Goal: Navigation & Orientation: Find specific page/section

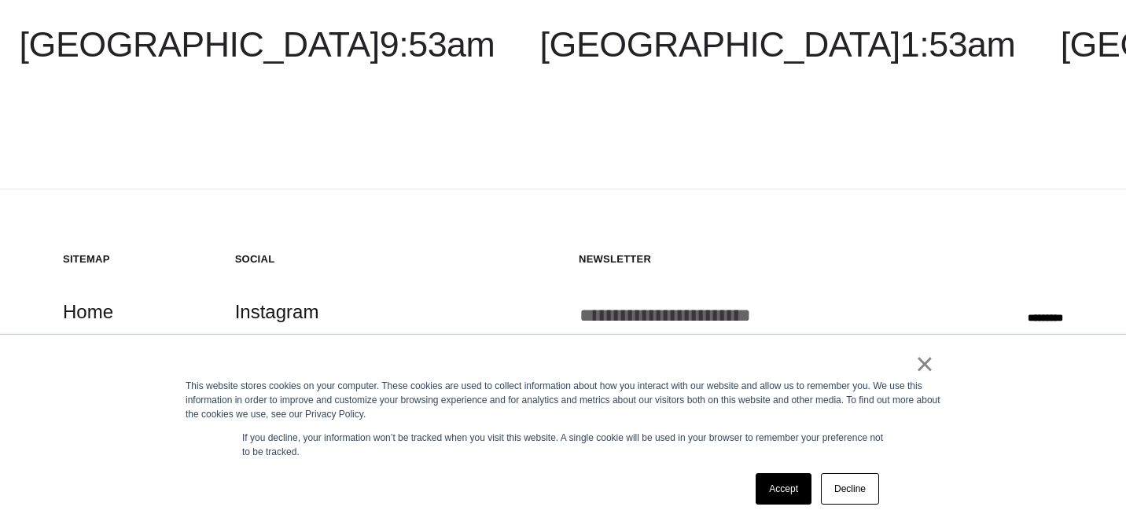
scroll to position [4624, 0]
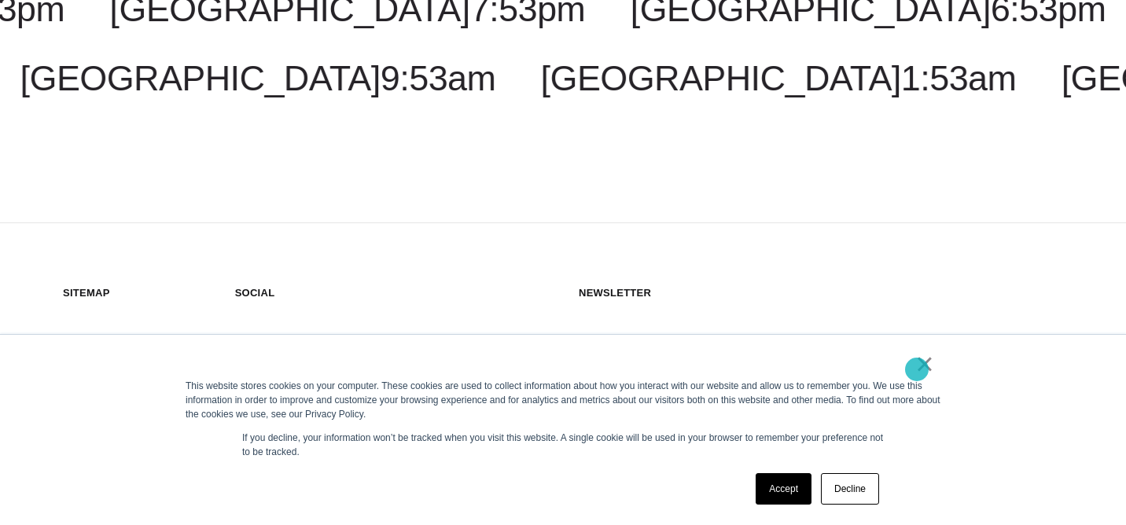
click at [916, 369] on link "×" at bounding box center [924, 364] width 19 height 14
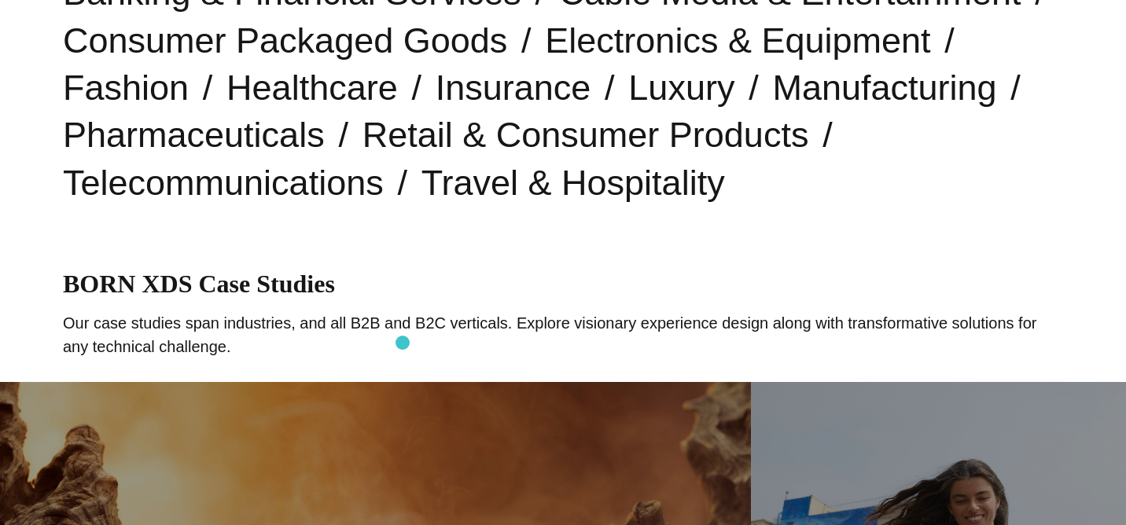
scroll to position [0, 0]
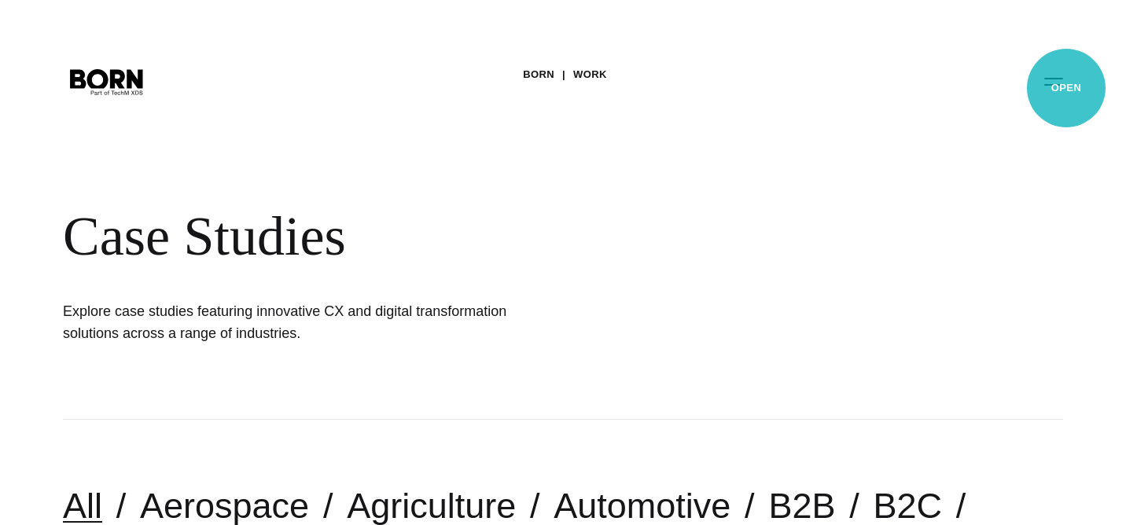
click at [1066, 88] on button "Primary Menu" at bounding box center [1053, 80] width 38 height 33
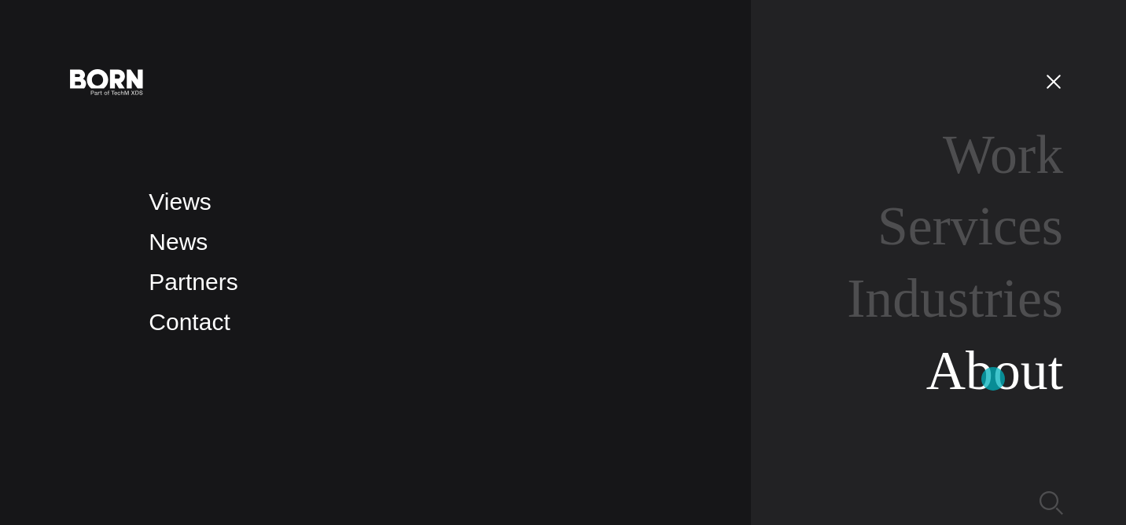
click at [993, 379] on link "About" at bounding box center [994, 370] width 137 height 61
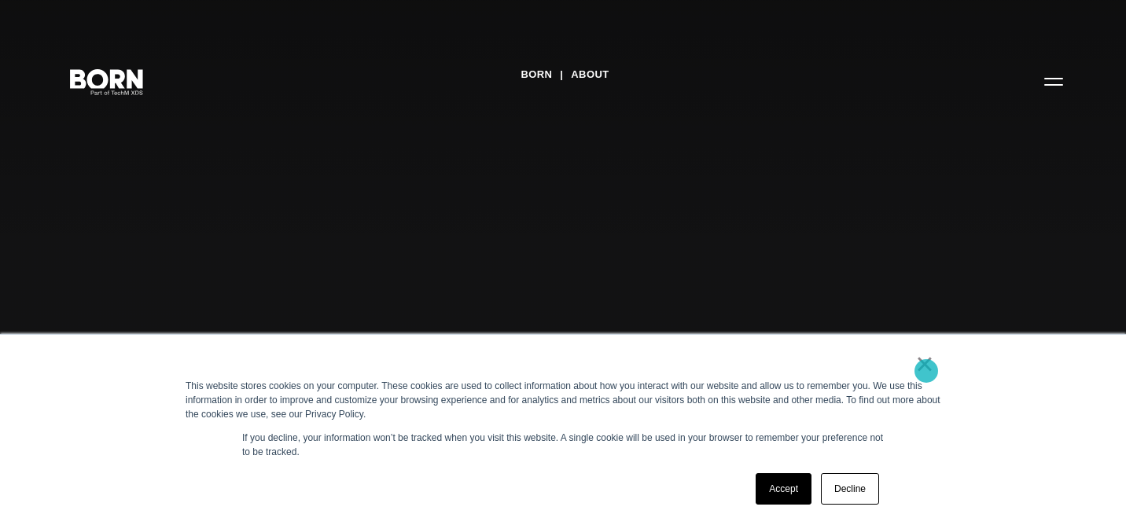
click at [926, 371] on link "×" at bounding box center [924, 364] width 19 height 14
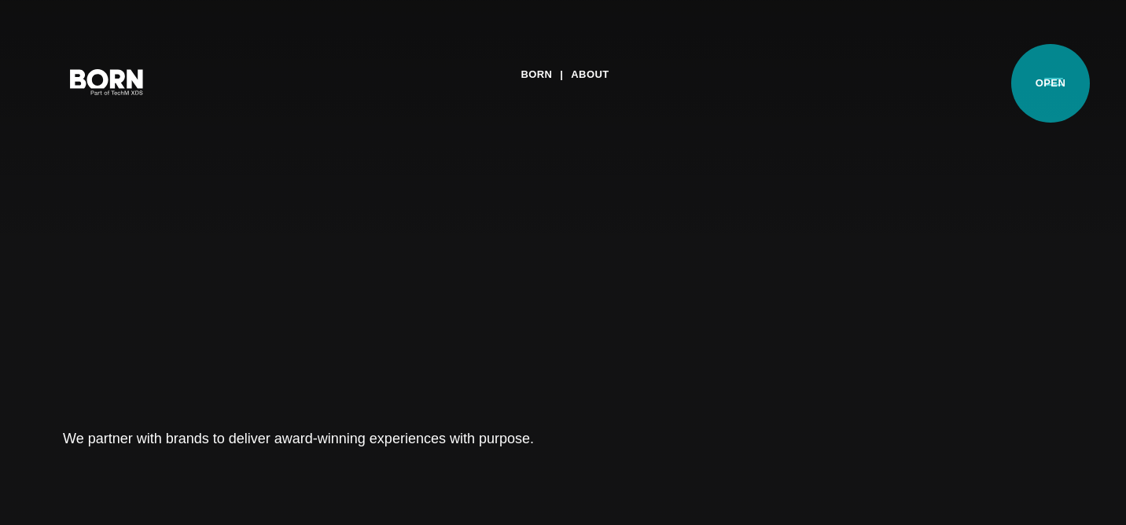
click at [1050, 83] on button "Primary Menu" at bounding box center [1053, 80] width 38 height 33
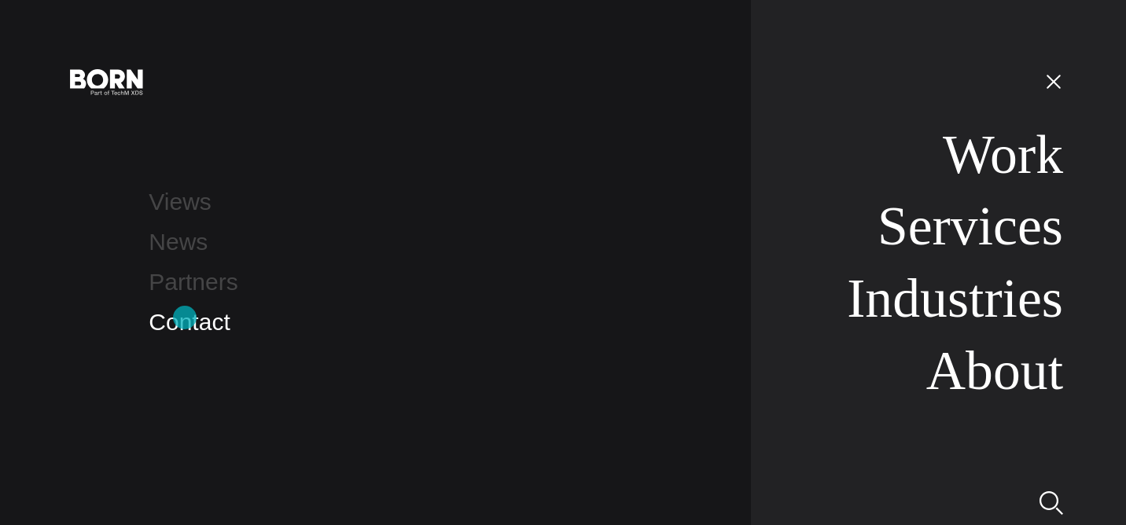
click at [185, 318] on link "Contact" at bounding box center [189, 322] width 81 height 26
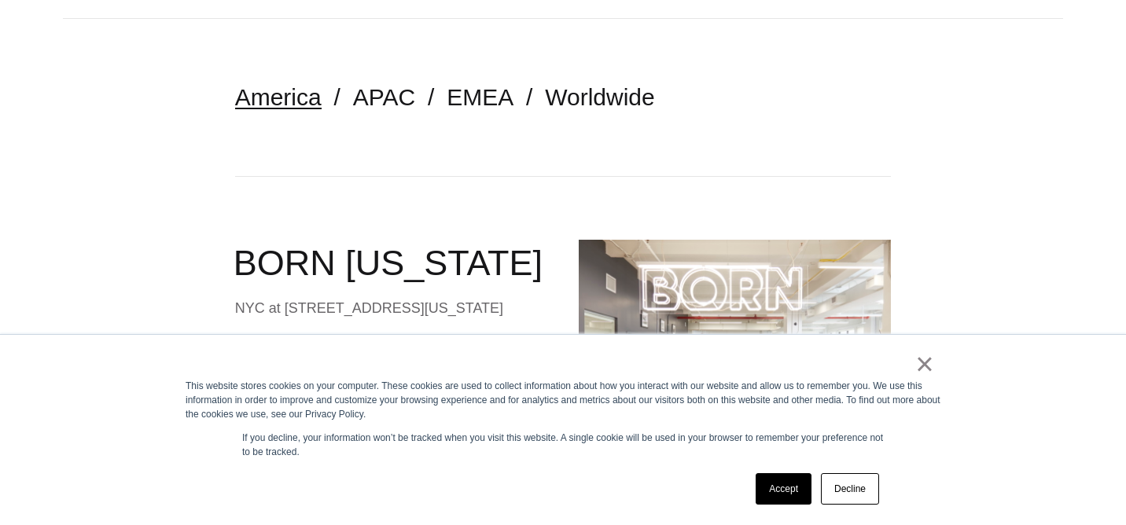
scroll to position [348, 0]
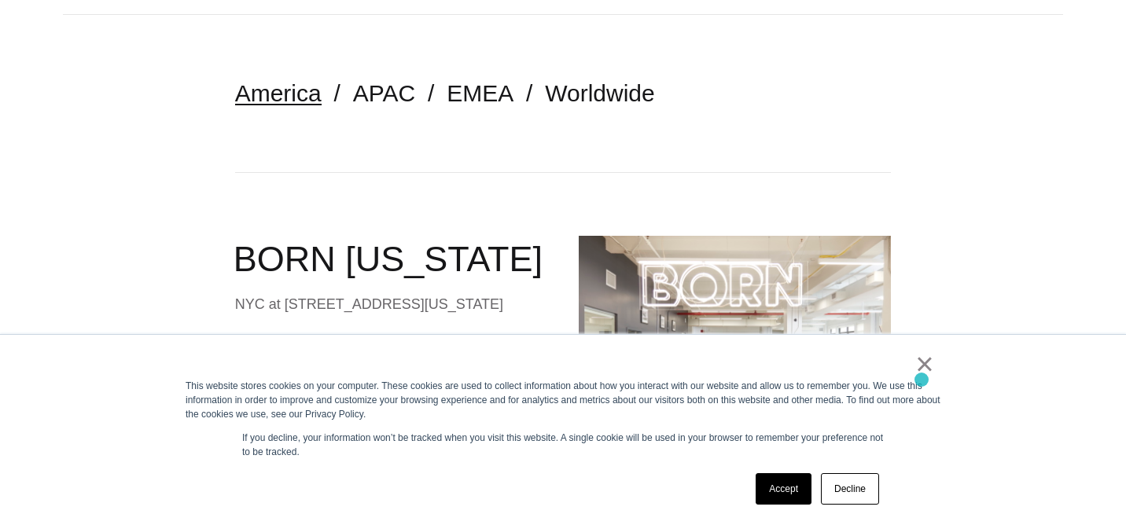
click at [921, 380] on div "This website stores cookies on your computer. These cookies are used to collect…" at bounding box center [562, 400] width 755 height 42
click at [926, 370] on link "×" at bounding box center [924, 364] width 19 height 14
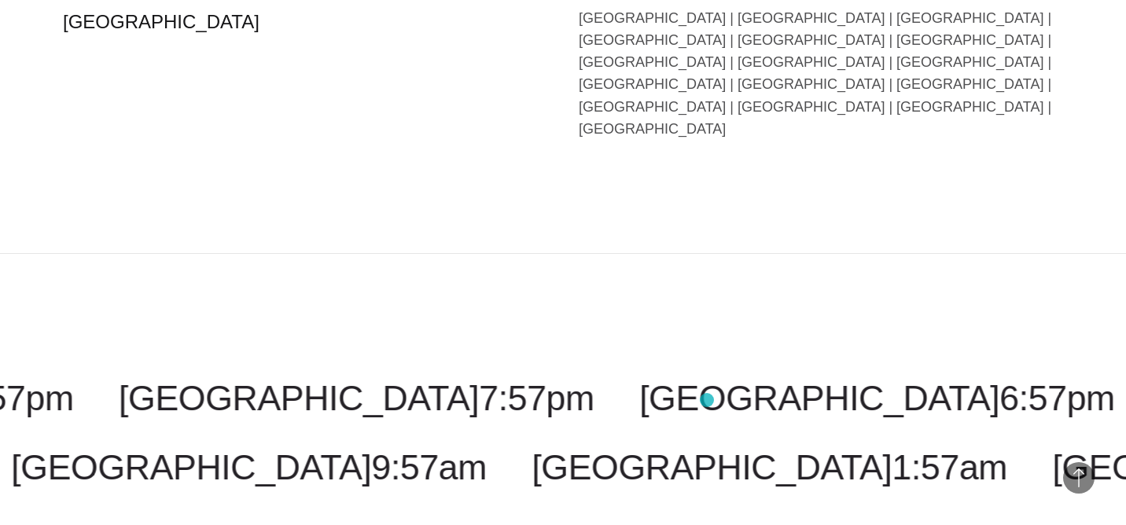
scroll to position [3934, 0]
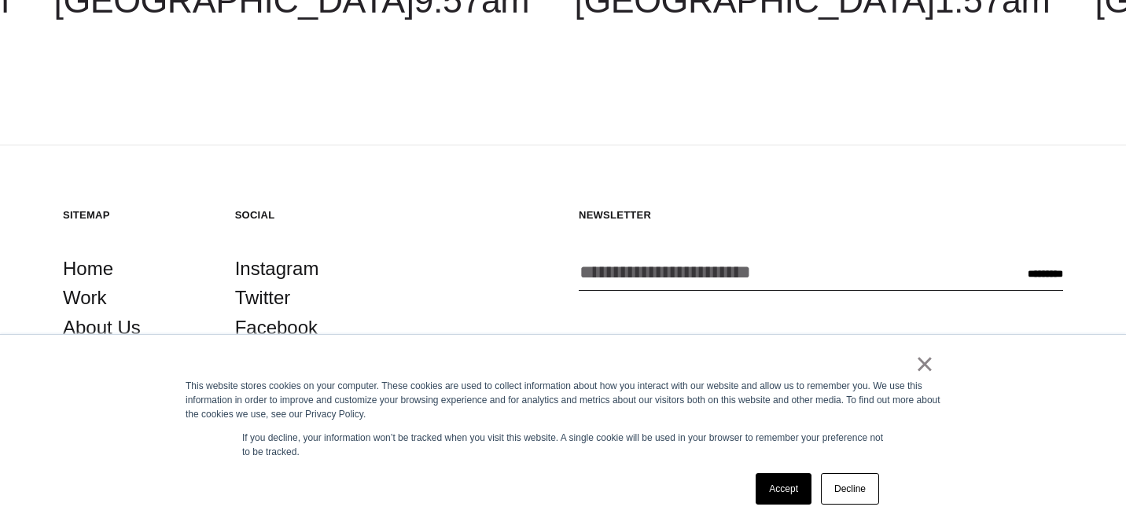
scroll to position [3244, 0]
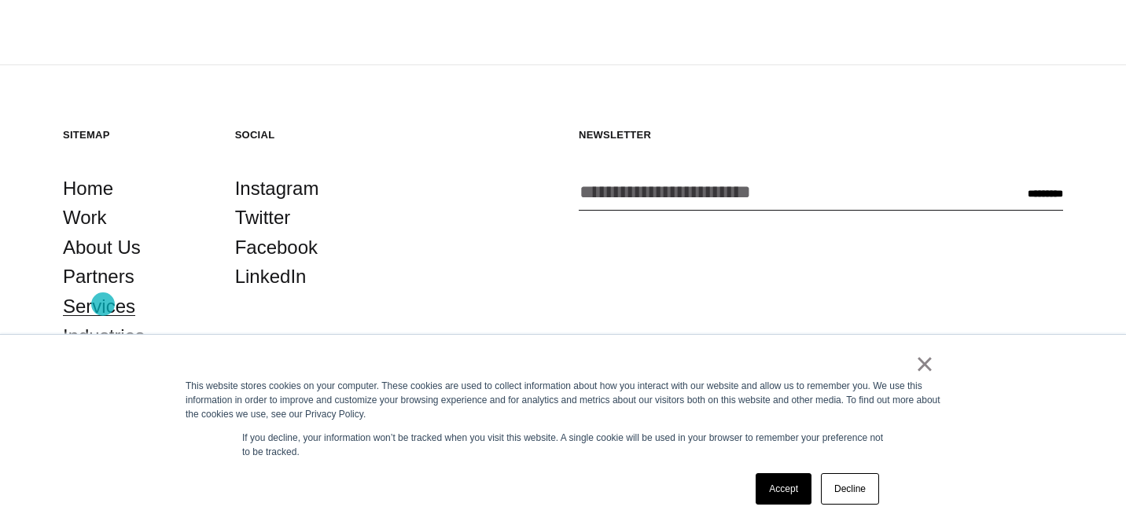
click at [103, 304] on link "Services" at bounding box center [99, 307] width 72 height 30
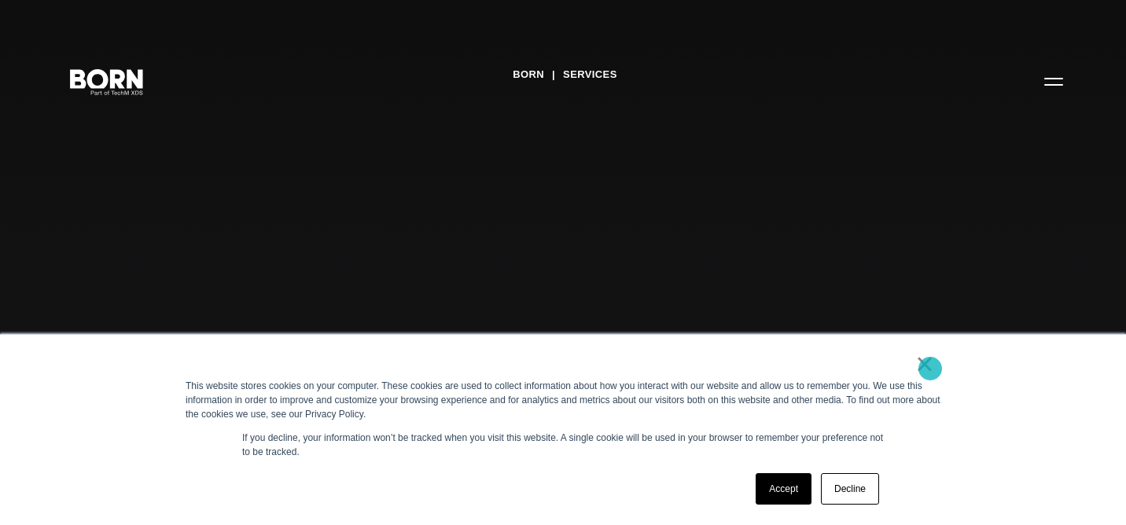
click at [930, 369] on link "×" at bounding box center [924, 364] width 19 height 14
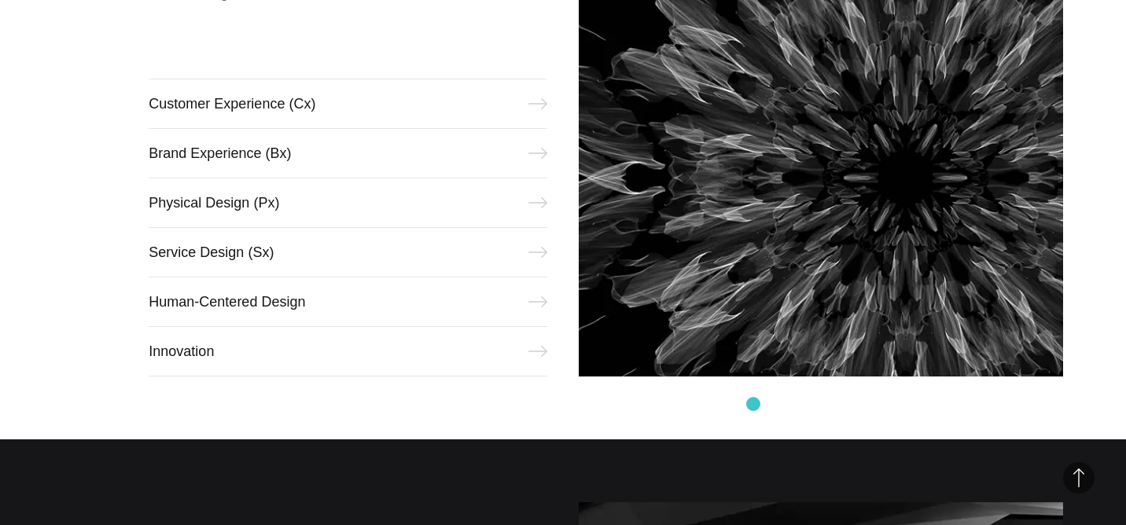
scroll to position [872, 0]
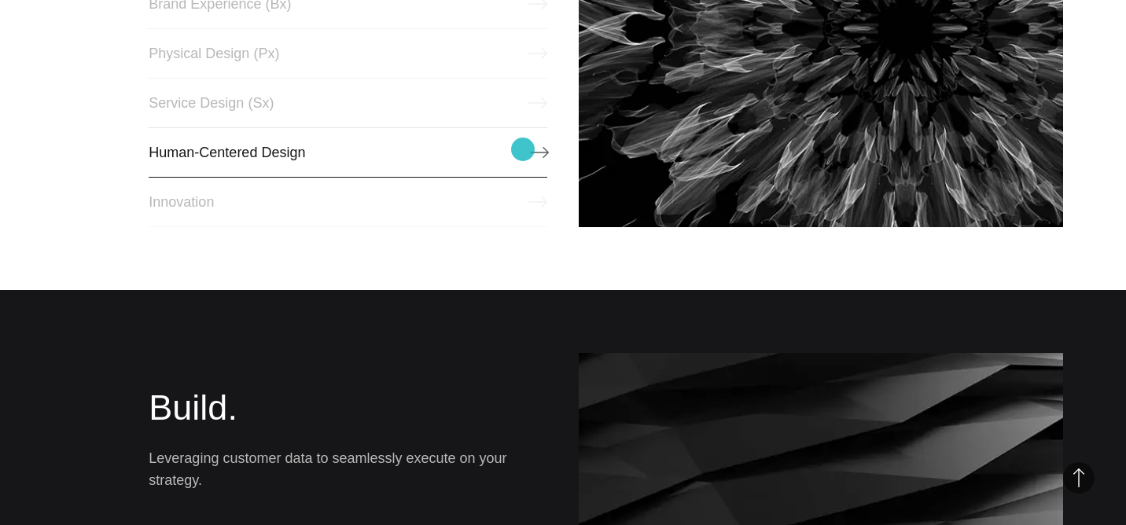
click at [523, 149] on link "Human-Centered Design" at bounding box center [348, 152] width 398 height 50
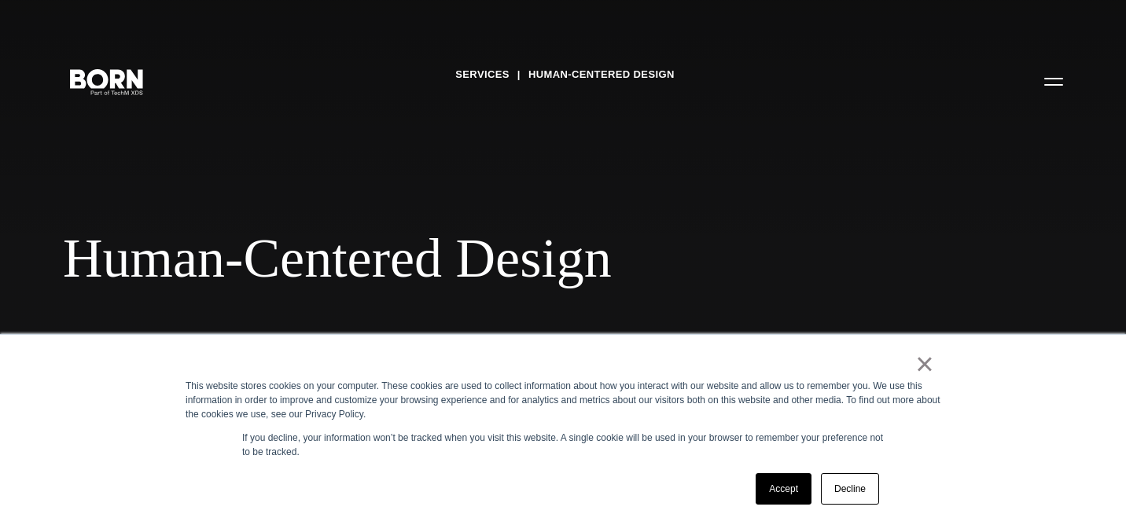
scroll to position [42, 0]
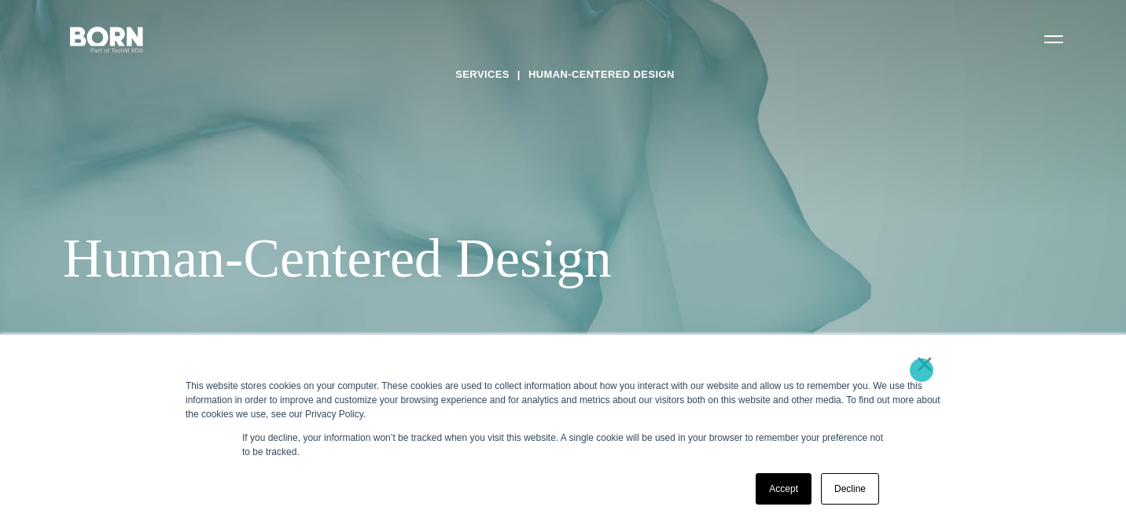
click at [921, 370] on link "×" at bounding box center [924, 364] width 19 height 14
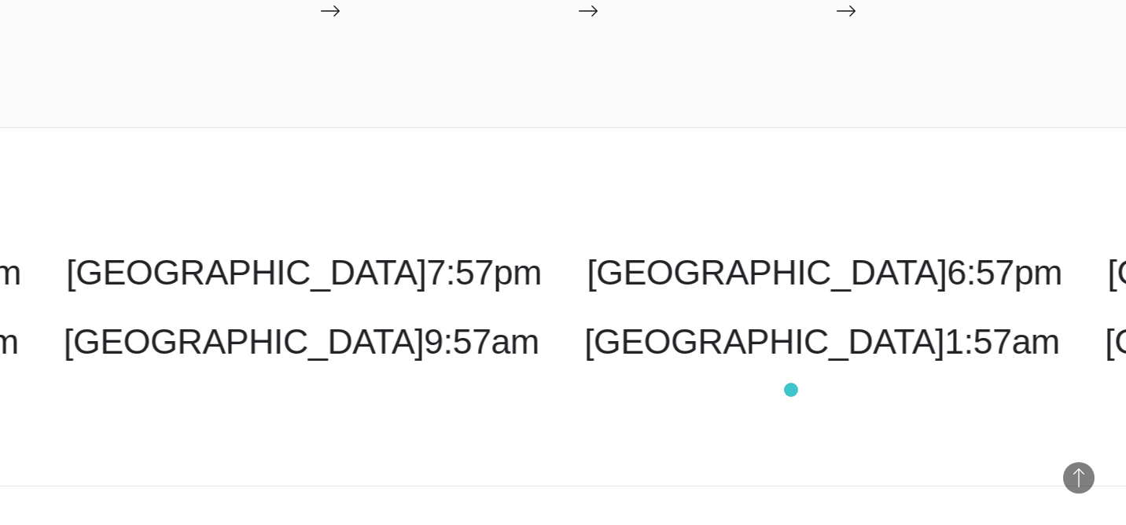
scroll to position [2460, 0]
